Goal: Information Seeking & Learning: Learn about a topic

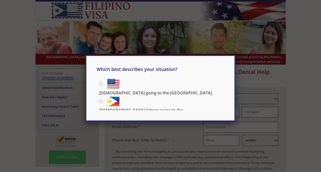
drag, startPoint x: 100, startPoint y: 83, endPoint x: 124, endPoint y: 76, distance: 24.6
click at [100, 84] on input "[DEMOGRAPHIC_DATA] going to the [GEOGRAPHIC_DATA]" at bounding box center [100, 83] width 3 height 3
radio input "true"
